Goal: Transaction & Acquisition: Purchase product/service

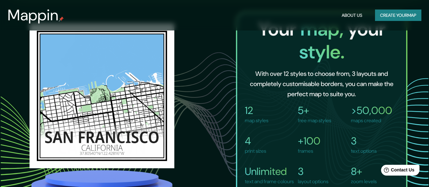
scroll to position [381, 0]
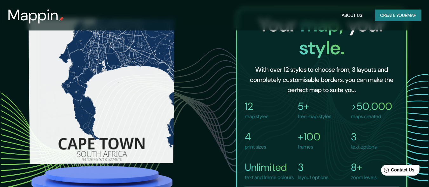
click at [109, 80] on img at bounding box center [102, 90] width 146 height 145
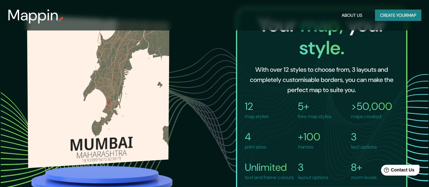
click at [150, 103] on img at bounding box center [98, 91] width 142 height 153
click at [108, 125] on img at bounding box center [98, 91] width 142 height 153
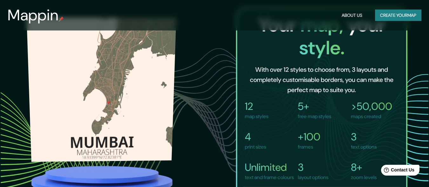
click at [108, 125] on img at bounding box center [101, 89] width 149 height 144
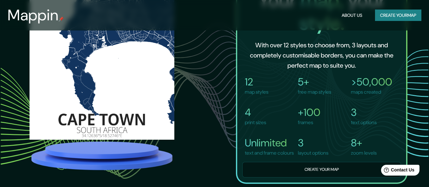
scroll to position [413, 0]
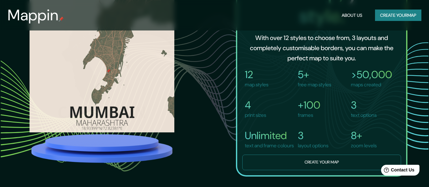
click at [315, 170] on button "Create your map" at bounding box center [321, 163] width 159 height 16
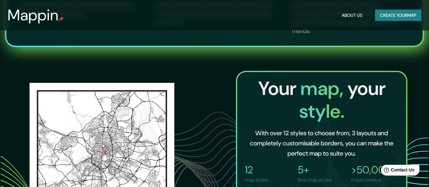
scroll to position [508, 0]
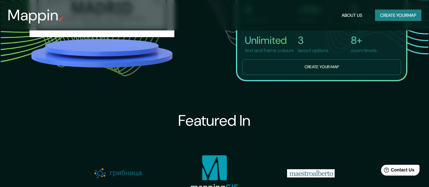
click at [312, 72] on button "Create your map" at bounding box center [321, 67] width 159 height 16
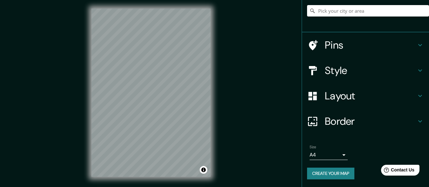
scroll to position [12, 0]
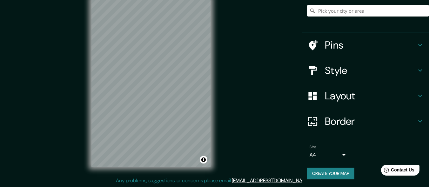
click at [338, 155] on body "Mappin Location Pins Style Layout Border Choose a border. Hint : you can make l…" at bounding box center [214, 81] width 429 height 187
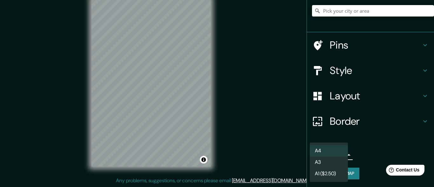
click at [331, 163] on li "A3" at bounding box center [328, 161] width 38 height 11
type input "a4"
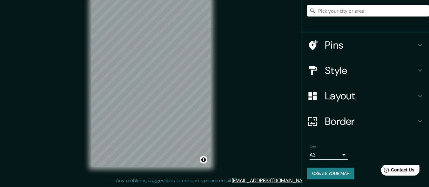
click at [339, 154] on body "Mappin Location Pins Style Layout Border Choose a border. Hint : you can make l…" at bounding box center [214, 81] width 429 height 187
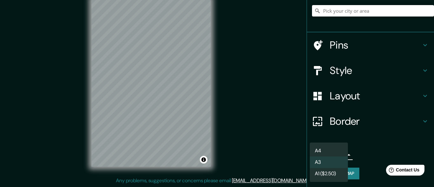
click at [325, 161] on li "A3" at bounding box center [328, 161] width 38 height 11
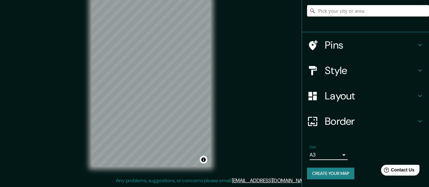
click at [336, 155] on body "Mappin Location Pins Style Layout Border Choose a border. Hint : you can make l…" at bounding box center [214, 81] width 429 height 187
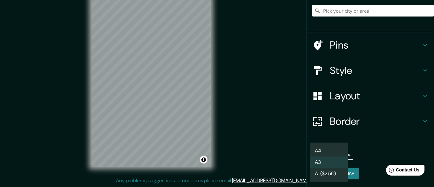
click at [421, 67] on div at bounding box center [217, 93] width 434 height 187
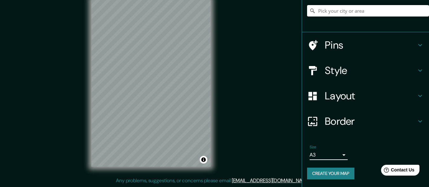
click at [418, 70] on icon at bounding box center [420, 71] width 4 height 2
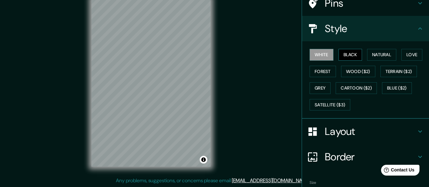
click at [340, 54] on button "Black" at bounding box center [350, 55] width 24 height 12
click at [374, 55] on button "Natural" at bounding box center [381, 55] width 29 height 12
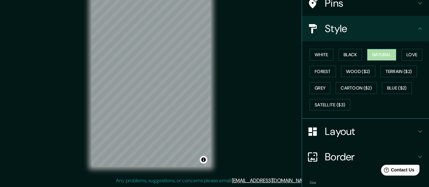
click at [374, 55] on button "Natural" at bounding box center [381, 55] width 29 height 12
click at [407, 54] on button "Love" at bounding box center [411, 55] width 21 height 12
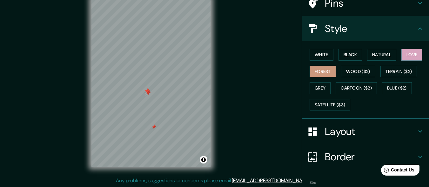
click at [309, 73] on button "Forest" at bounding box center [322, 72] width 26 height 12
click at [350, 71] on button "Wood ($2)" at bounding box center [358, 72] width 34 height 12
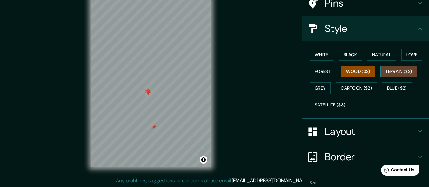
click at [386, 73] on button "Terrain ($2)" at bounding box center [398, 72] width 37 height 12
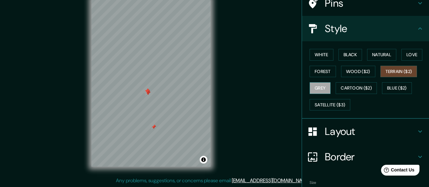
click at [317, 88] on button "Grey" at bounding box center [319, 88] width 21 height 12
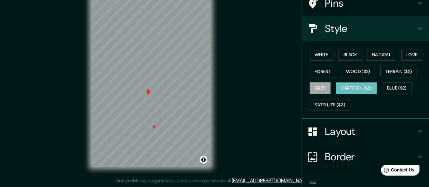
click at [351, 87] on button "Cartoon ($2)" at bounding box center [355, 88] width 41 height 12
click at [389, 88] on button "Blue ($2)" at bounding box center [397, 88] width 30 height 12
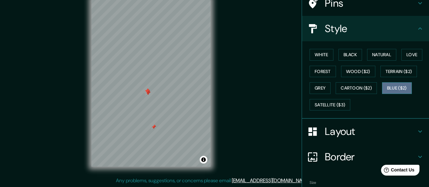
click at [389, 88] on button "Blue ($2)" at bounding box center [397, 88] width 30 height 12
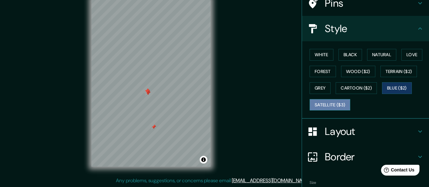
click at [319, 103] on button "Satellite ($3)" at bounding box center [329, 105] width 41 height 12
click at [393, 87] on button "Blue ($2)" at bounding box center [397, 88] width 30 height 12
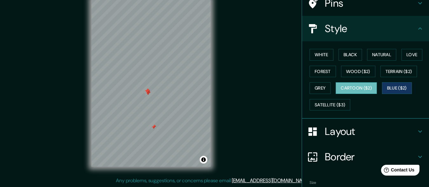
click at [351, 86] on button "Cartoon ($2)" at bounding box center [355, 88] width 41 height 12
click at [405, 57] on button "Love" at bounding box center [411, 55] width 21 height 12
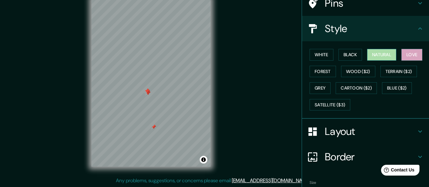
click at [377, 56] on button "Natural" at bounding box center [381, 55] width 29 height 12
click at [418, 132] on icon at bounding box center [420, 131] width 4 height 2
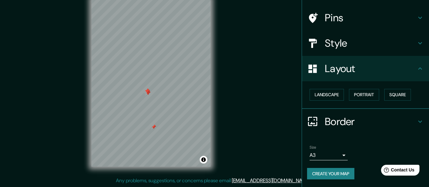
scroll to position [41, 0]
click at [326, 91] on button "Landscape" at bounding box center [326, 95] width 34 height 12
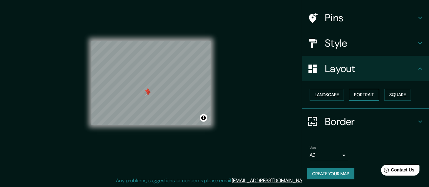
click at [357, 92] on button "Portrait" at bounding box center [364, 95] width 30 height 12
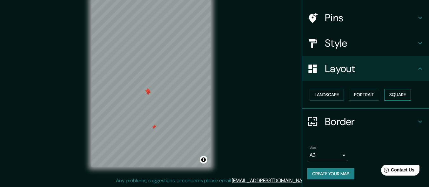
click at [391, 94] on button "Square" at bounding box center [397, 95] width 27 height 12
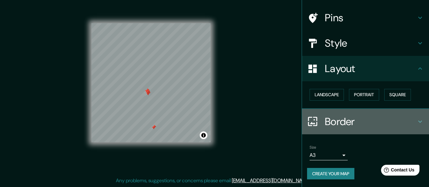
click at [416, 121] on icon at bounding box center [420, 122] width 8 height 8
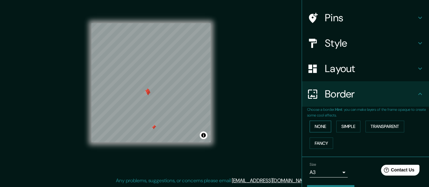
click at [310, 128] on button "None" at bounding box center [320, 127] width 22 height 12
click at [312, 127] on button "None" at bounding box center [320, 127] width 22 height 12
click at [340, 127] on button "Simple" at bounding box center [348, 127] width 24 height 12
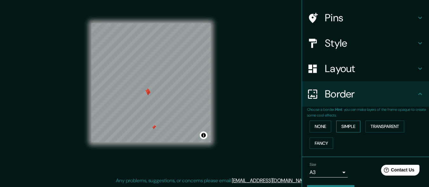
click at [340, 127] on button "Simple" at bounding box center [348, 127] width 24 height 12
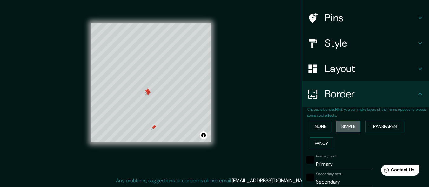
click at [344, 126] on button "Simple" at bounding box center [348, 127] width 24 height 12
click at [320, 125] on button "None" at bounding box center [320, 127] width 22 height 12
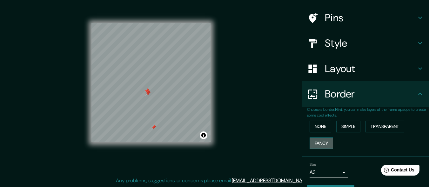
click at [312, 143] on button "Fancy" at bounding box center [320, 143] width 23 height 12
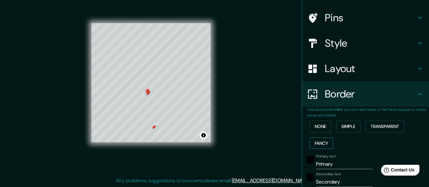
click at [312, 143] on button "Fancy" at bounding box center [320, 143] width 23 height 12
click at [315, 143] on button "Fancy" at bounding box center [320, 143] width 23 height 12
drag, startPoint x: 315, startPoint y: 143, endPoint x: 317, endPoint y: 134, distance: 9.2
click at [315, 143] on button "Fancy" at bounding box center [320, 143] width 23 height 12
click at [318, 130] on button "None" at bounding box center [320, 127] width 22 height 12
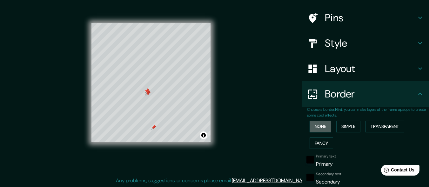
click at [318, 130] on button "None" at bounding box center [320, 127] width 22 height 12
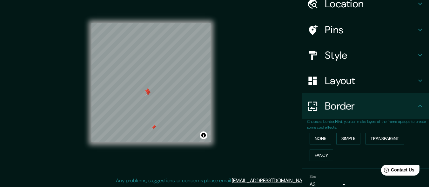
scroll to position [0, 0]
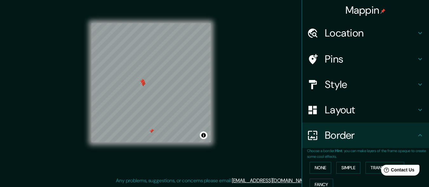
click at [325, 84] on h4 "Style" at bounding box center [370, 84] width 91 height 13
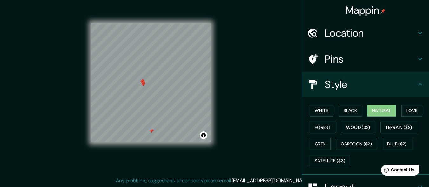
click at [332, 57] on h4 "Pins" at bounding box center [370, 59] width 91 height 13
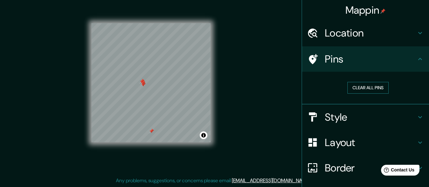
click at [364, 88] on button "Clear all pins" at bounding box center [367, 88] width 41 height 12
click at [325, 33] on h4 "Location" at bounding box center [370, 33] width 91 height 13
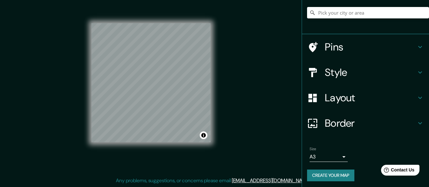
scroll to position [56, 0]
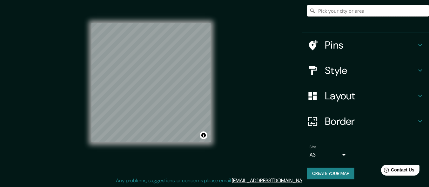
click at [326, 14] on input "Pick your city or area" at bounding box center [368, 10] width 122 height 11
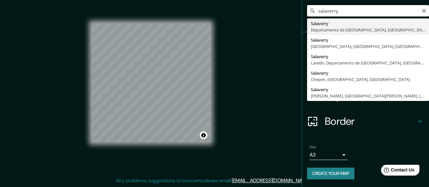
type input "Salaverry, [GEOGRAPHIC_DATA], [GEOGRAPHIC_DATA]"
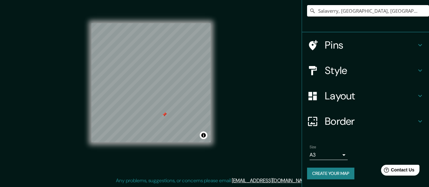
click at [333, 69] on h4 "Style" at bounding box center [370, 70] width 91 height 13
click at [333, 69] on div "Style" at bounding box center [365, 70] width 127 height 25
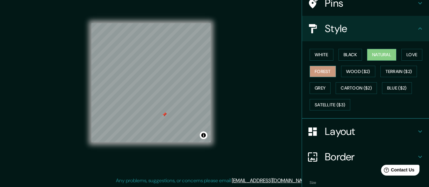
scroll to position [24, 0]
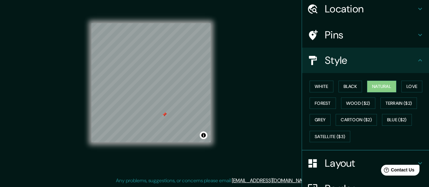
click at [328, 40] on h4 "Pins" at bounding box center [370, 35] width 91 height 13
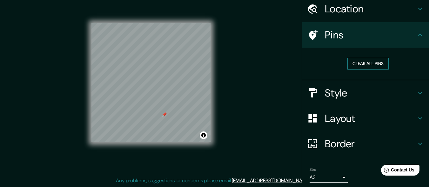
click at [363, 62] on button "Clear all pins" at bounding box center [367, 64] width 41 height 12
click at [335, 91] on h4 "Style" at bounding box center [370, 93] width 91 height 13
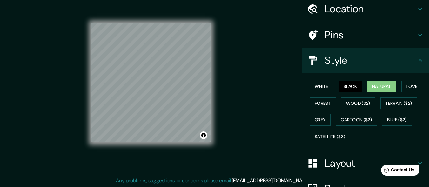
click at [350, 88] on button "Black" at bounding box center [350, 87] width 24 height 12
click at [373, 86] on button "Natural" at bounding box center [381, 87] width 29 height 12
